Goal: Task Accomplishment & Management: Complete application form

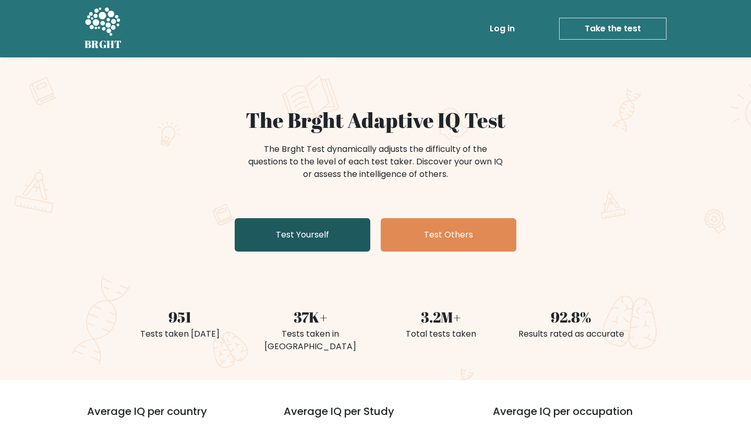
click at [308, 228] on link "Test Yourself" at bounding box center [303, 234] width 136 height 33
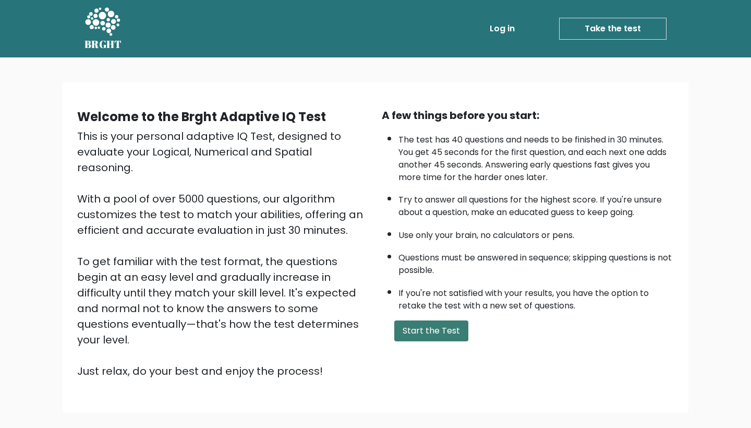
click at [432, 339] on button "Start the Test" at bounding box center [431, 330] width 74 height 21
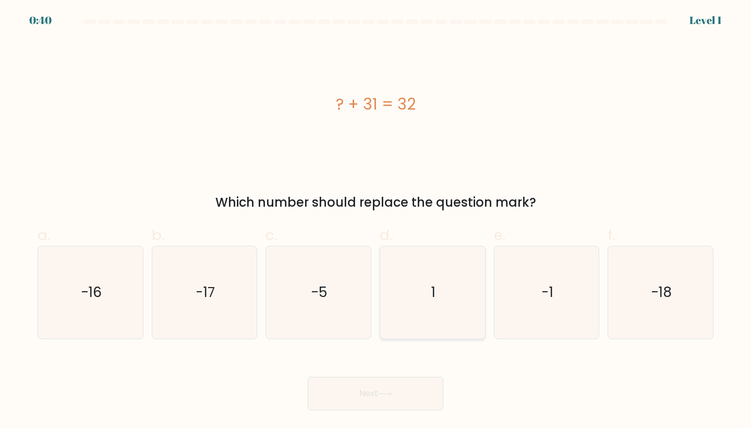
click at [444, 314] on icon "1" at bounding box center [432, 292] width 92 height 92
click at [376, 221] on input "d. 1" at bounding box center [376, 217] width 1 height 7
radio input "true"
click at [404, 391] on button "Next" at bounding box center [376, 393] width 136 height 33
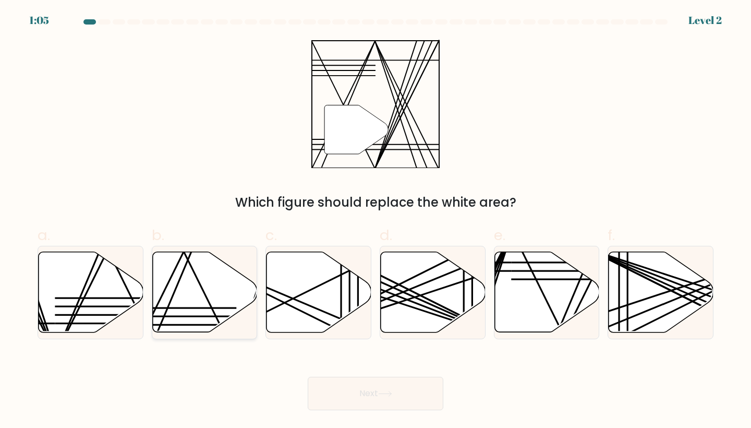
click at [189, 293] on icon at bounding box center [204, 292] width 105 height 80
click at [376, 221] on input "b." at bounding box center [376, 217] width 1 height 7
radio input "true"
click at [418, 405] on button "Next" at bounding box center [376, 393] width 136 height 33
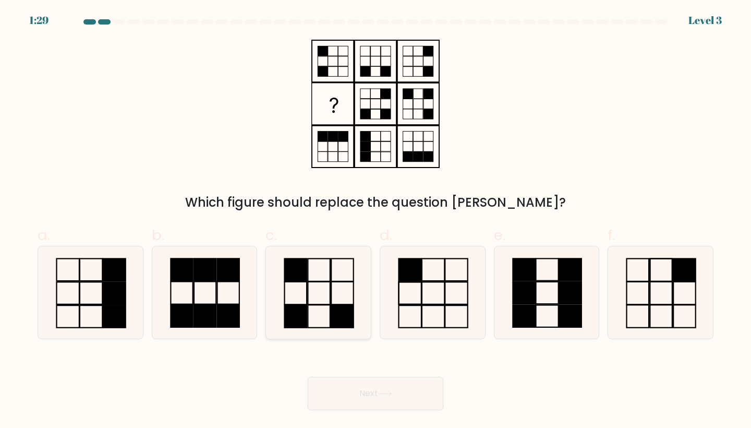
click at [332, 306] on rect at bounding box center [342, 316] width 22 height 22
click at [376, 221] on input "c." at bounding box center [376, 217] width 1 height 7
radio input "true"
click at [351, 396] on button "Next" at bounding box center [376, 393] width 136 height 33
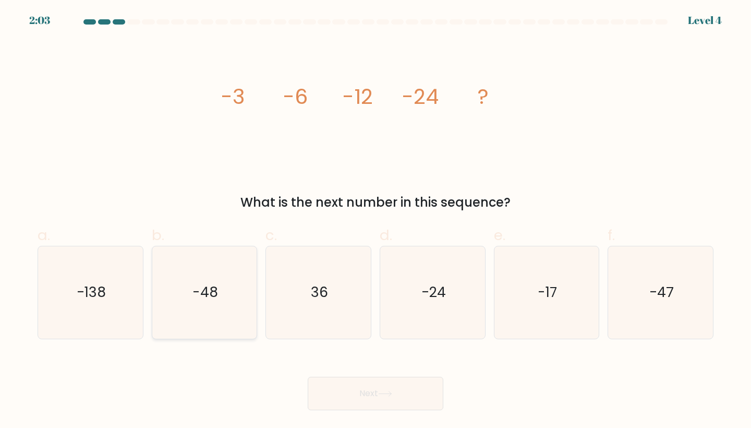
click at [193, 305] on icon "-48" at bounding box center [205, 292] width 92 height 92
click at [376, 221] on input "b. -48" at bounding box center [376, 217] width 1 height 7
radio input "true"
click at [328, 396] on button "Next" at bounding box center [376, 393] width 136 height 33
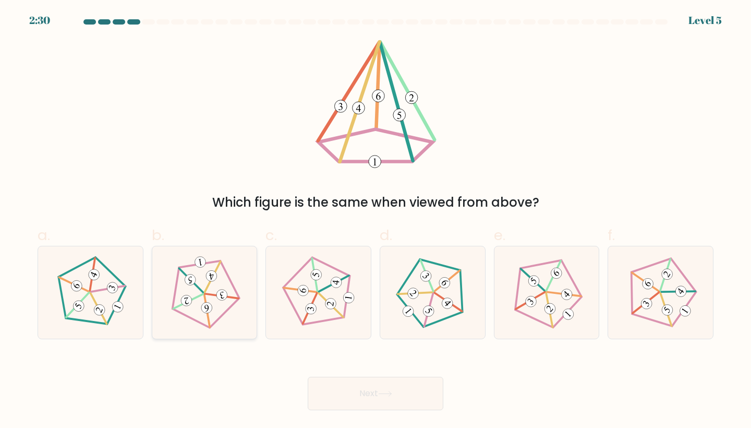
click at [196, 315] on icon at bounding box center [204, 293] width 74 height 74
click at [376, 221] on input "b." at bounding box center [376, 217] width 1 height 7
radio input "true"
click at [386, 383] on button "Next" at bounding box center [376, 393] width 136 height 33
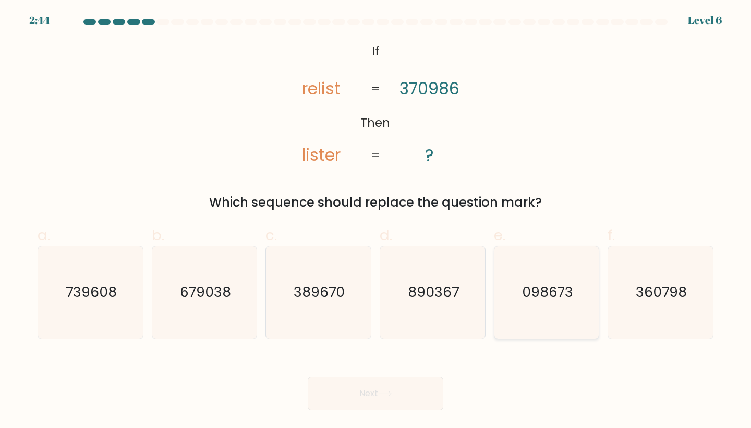
click at [560, 308] on icon "098673" at bounding box center [547, 292] width 92 height 92
click at [376, 221] on input "e. 098673" at bounding box center [376, 217] width 1 height 7
radio input "true"
click at [412, 403] on button "Next" at bounding box center [376, 393] width 136 height 33
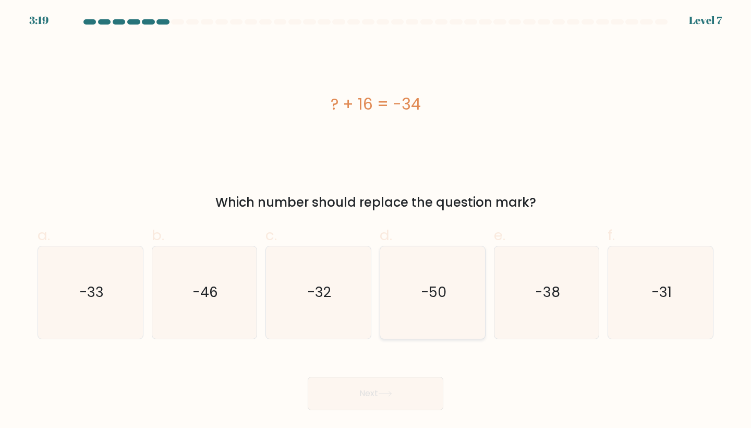
click at [470, 309] on icon "-50" at bounding box center [432, 292] width 92 height 92
click at [376, 221] on input "d. -50" at bounding box center [376, 217] width 1 height 7
radio input "true"
click at [423, 394] on button "Next" at bounding box center [376, 393] width 136 height 33
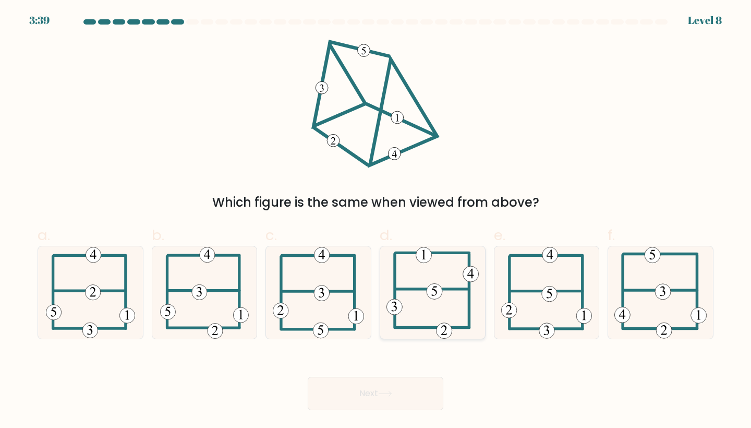
click at [465, 312] on icon at bounding box center [432, 292] width 92 height 92
click at [376, 221] on input "d." at bounding box center [376, 217] width 1 height 7
radio input "true"
click at [372, 392] on button "Next" at bounding box center [376, 393] width 136 height 33
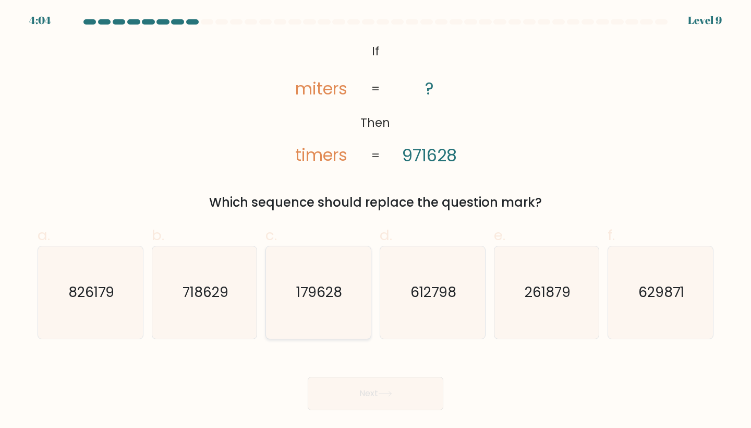
click at [350, 300] on icon "179628" at bounding box center [318, 292] width 92 height 92
click at [376, 221] on input "c. 179628" at bounding box center [376, 217] width 1 height 7
radio input "true"
click at [361, 377] on button "Next" at bounding box center [376, 393] width 136 height 33
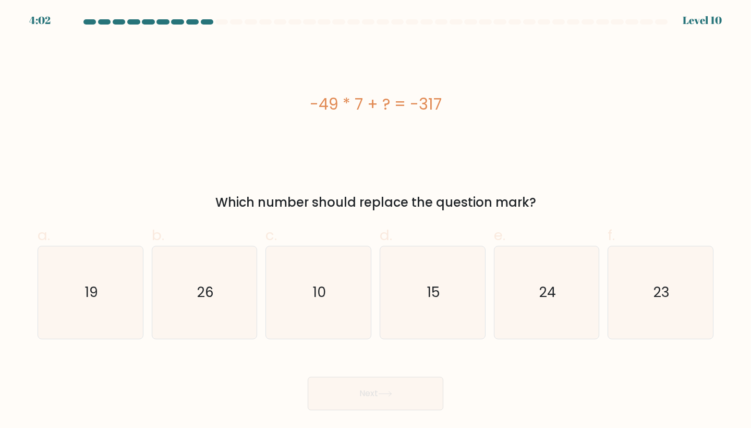
click at [363, 384] on button "Next" at bounding box center [376, 393] width 136 height 33
click at [285, 181] on div "-49 * 7 + ? = -317 Which number should replace the question mark?" at bounding box center [375, 126] width 688 height 172
click at [227, 298] on icon "26" at bounding box center [205, 292] width 92 height 92
click at [376, 221] on input "b. 26" at bounding box center [376, 217] width 1 height 7
radio input "true"
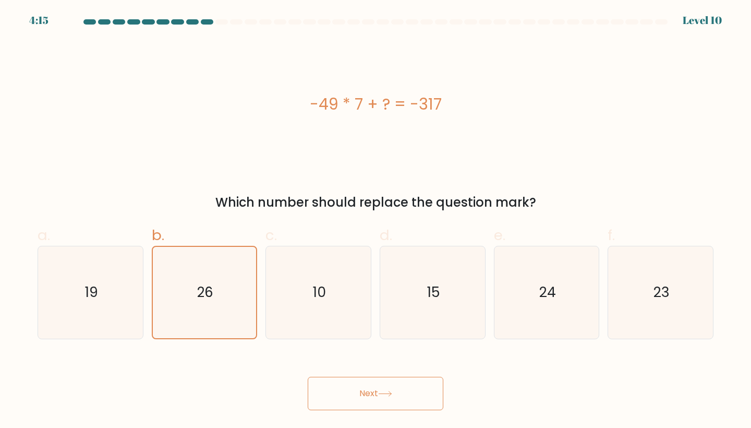
click at [348, 386] on button "Next" at bounding box center [376, 393] width 136 height 33
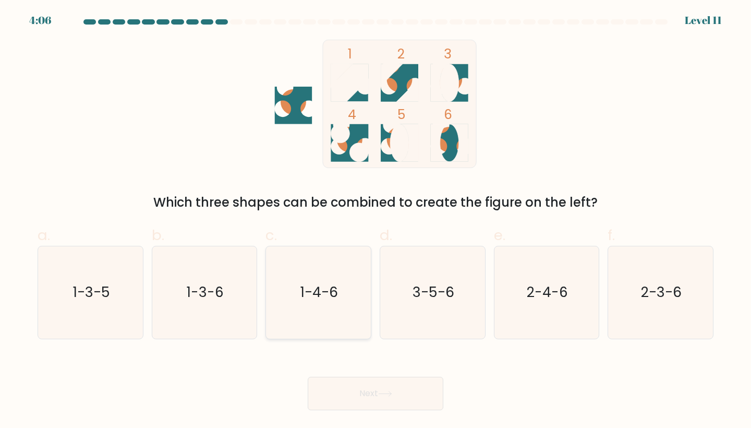
click at [357, 290] on icon "1-4-6" at bounding box center [318, 292] width 92 height 92
click at [376, 221] on input "c. 1-4-6" at bounding box center [376, 217] width 1 height 7
radio input "true"
click at [368, 395] on button "Next" at bounding box center [376, 393] width 136 height 33
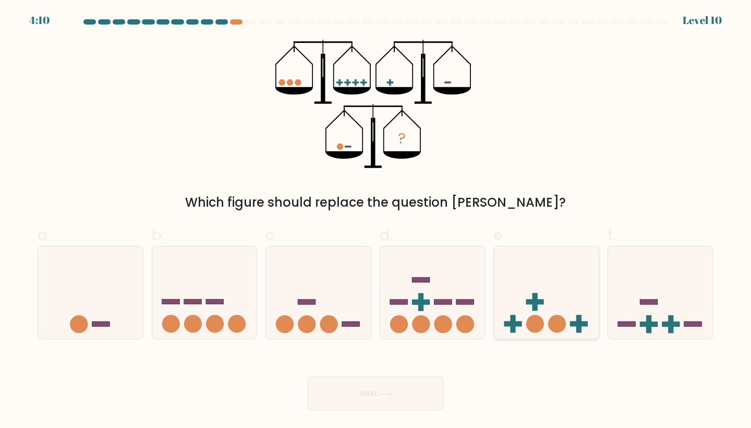
click at [512, 313] on icon at bounding box center [546, 292] width 105 height 87
click at [376, 221] on input "e." at bounding box center [376, 217] width 1 height 7
radio input "true"
click at [612, 307] on icon at bounding box center [660, 292] width 105 height 87
click at [376, 221] on input "f." at bounding box center [376, 217] width 1 height 7
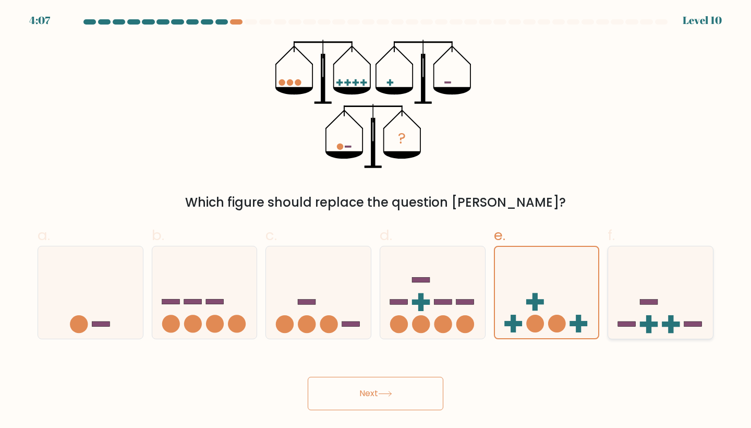
radio input "true"
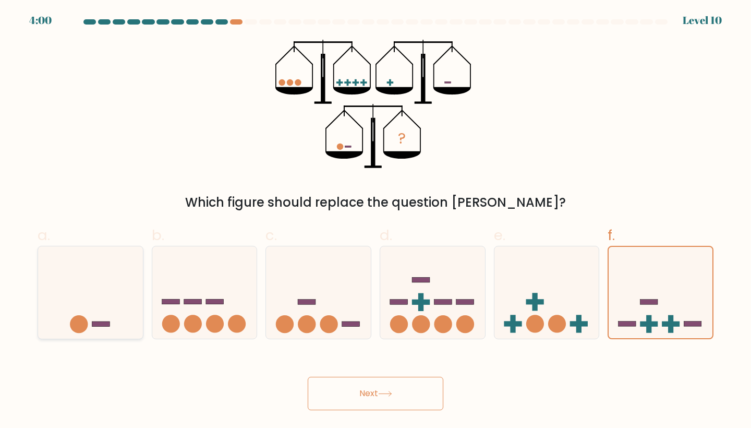
click at [130, 310] on icon at bounding box center [90, 292] width 105 height 87
click at [376, 221] on input "a." at bounding box center [376, 217] width 1 height 7
radio input "true"
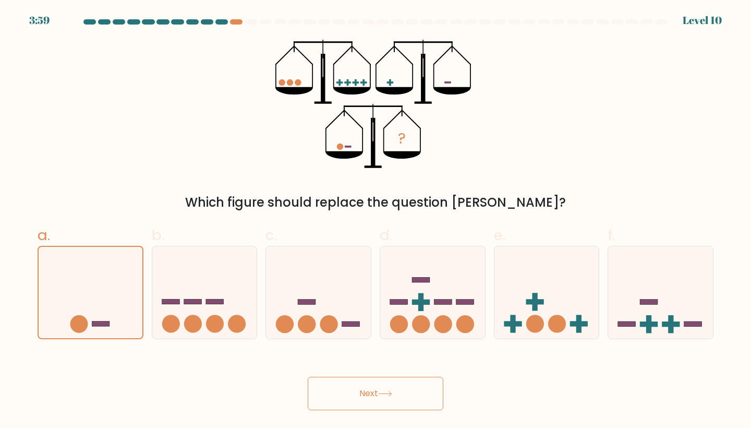
click at [348, 409] on button "Next" at bounding box center [376, 393] width 136 height 33
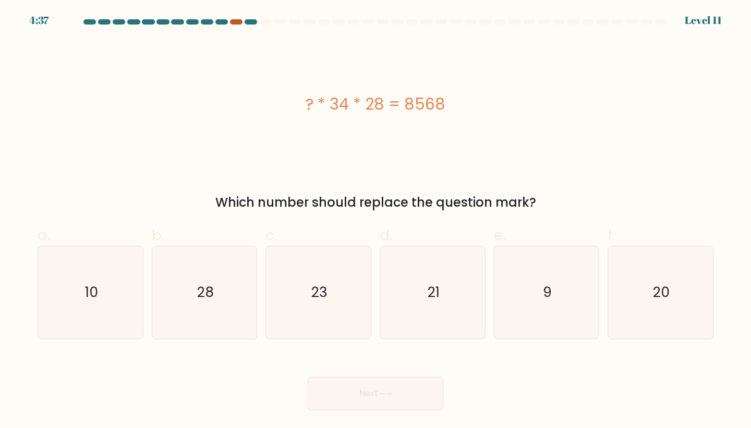
click at [236, 21] on div at bounding box center [236, 21] width 13 height 5
click at [240, 22] on div at bounding box center [236, 21] width 13 height 5
click at [257, 21] on div at bounding box center [251, 21] width 13 height 5
click at [566, 291] on icon "9" at bounding box center [547, 292] width 92 height 92
click at [376, 221] on input "e. 9" at bounding box center [376, 217] width 1 height 7
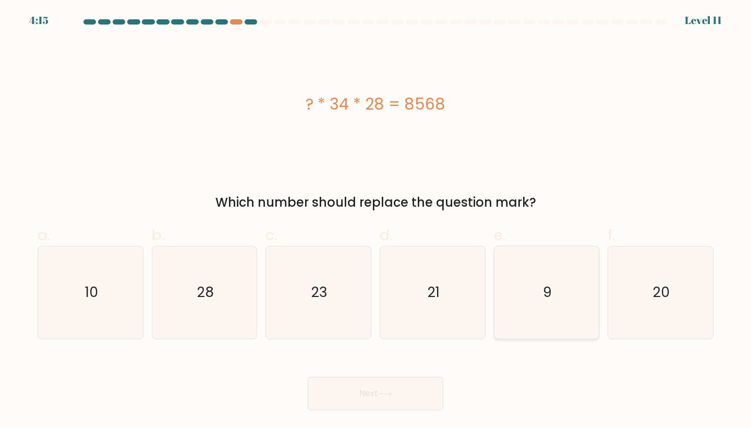
radio input "true"
click at [401, 406] on button "Next" at bounding box center [376, 393] width 136 height 33
